Goal: Transaction & Acquisition: Purchase product/service

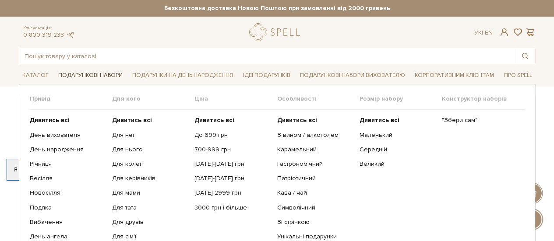
click at [97, 73] on link "Подарункові набори" at bounding box center [90, 76] width 71 height 14
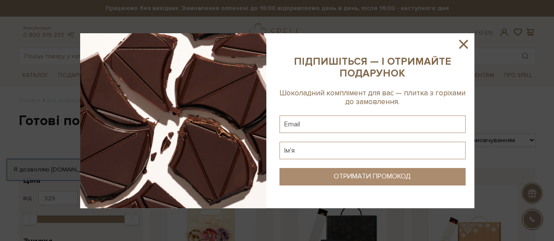
click at [467, 44] on icon at bounding box center [463, 44] width 15 height 15
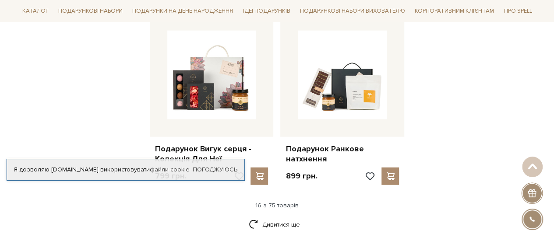
scroll to position [1090, 0]
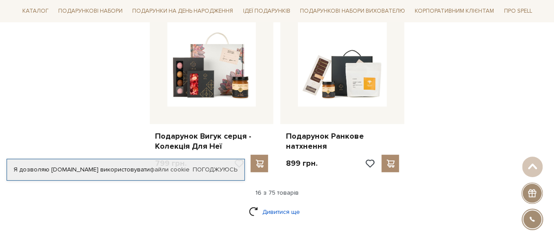
click at [271, 204] on link "Дивитися ще" at bounding box center [277, 211] width 57 height 15
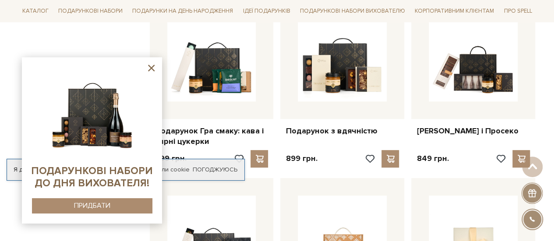
scroll to position [1836, 0]
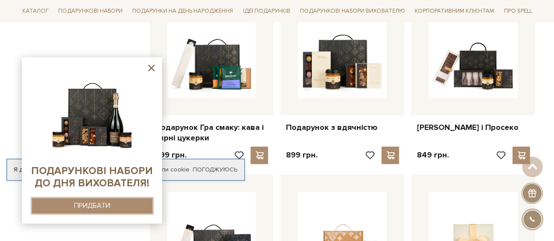
click at [94, 206] on div "ПРИДБАТИ" at bounding box center [92, 206] width 36 height 8
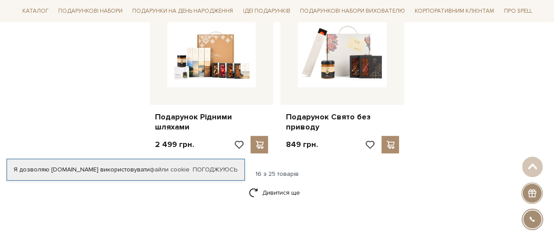
scroll to position [1124, 0]
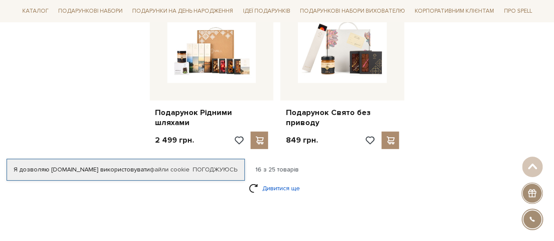
click at [280, 181] on link "Дивитися ще" at bounding box center [277, 188] width 57 height 15
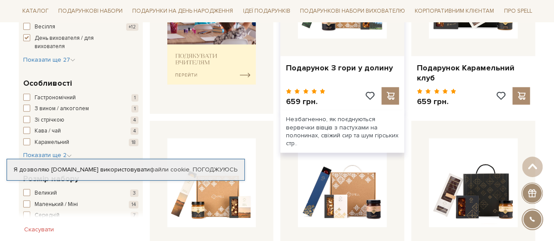
scroll to position [408, 0]
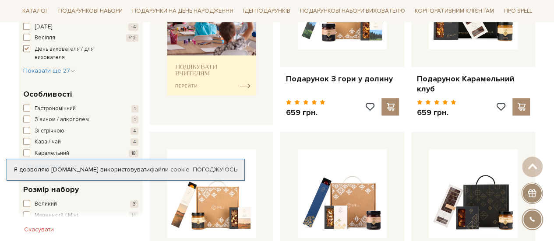
click at [27, 46] on span "button" at bounding box center [26, 48] width 7 height 7
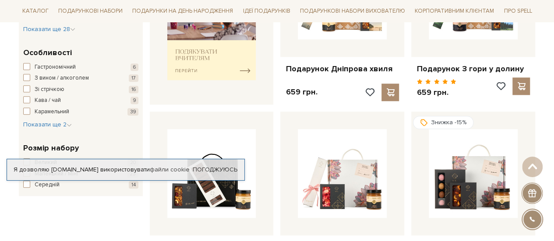
scroll to position [438, 0]
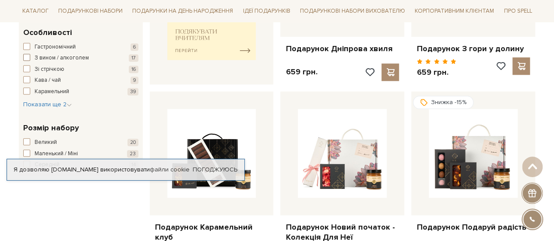
click at [25, 56] on span "button" at bounding box center [26, 57] width 7 height 7
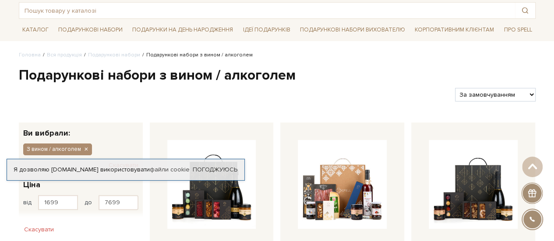
scroll to position [31, 0]
